Goal: Complete application form: Complete application form

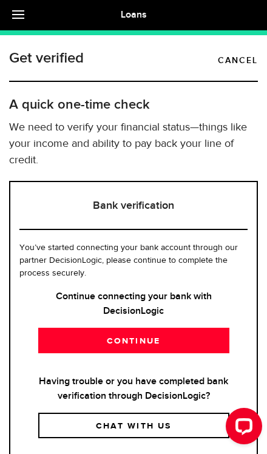
click at [246, 60] on link "Cancel" at bounding box center [238, 60] width 40 height 15
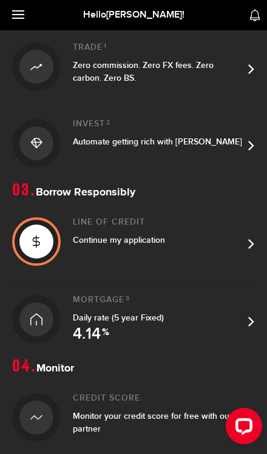
scroll to position [285, 0]
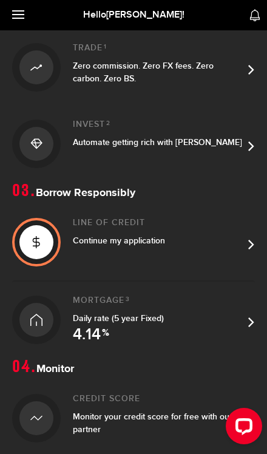
click at [169, 242] on div "Continue my application" at bounding box center [158, 240] width 170 height 13
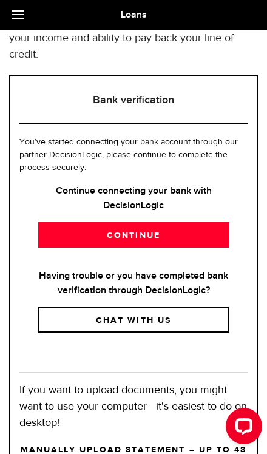
scroll to position [114, 0]
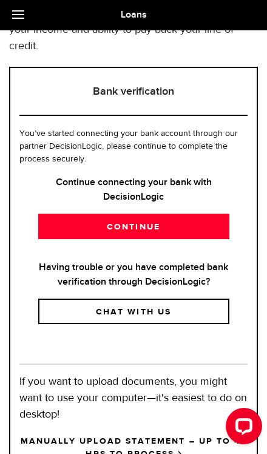
click at [54, 229] on link "Continue" at bounding box center [133, 226] width 191 height 25
